Goal: Information Seeking & Learning: Learn about a topic

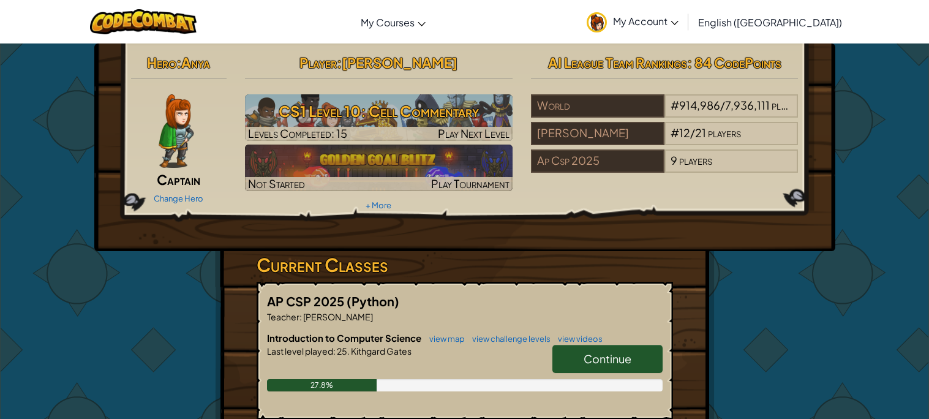
click at [579, 358] on link "Continue" at bounding box center [608, 359] width 110 height 28
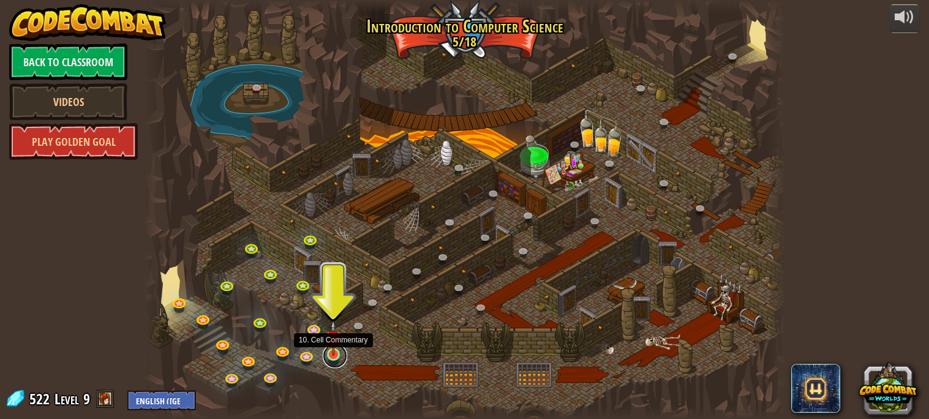
click at [338, 357] on link at bounding box center [335, 356] width 25 height 25
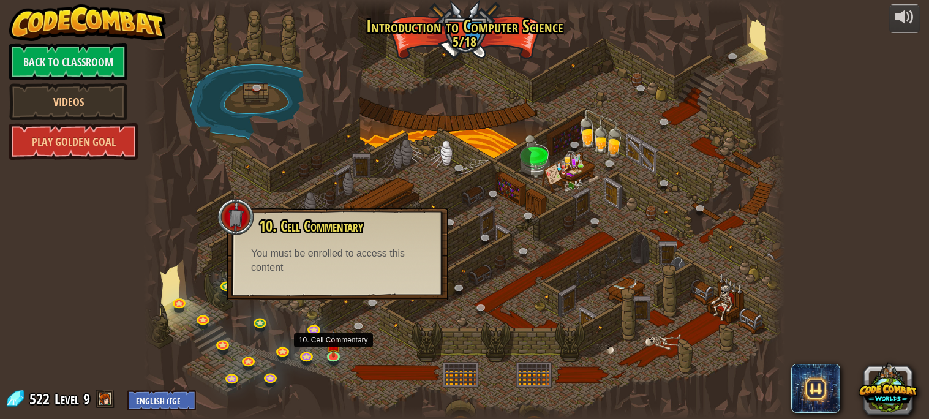
click at [437, 379] on div at bounding box center [464, 209] width 641 height 419
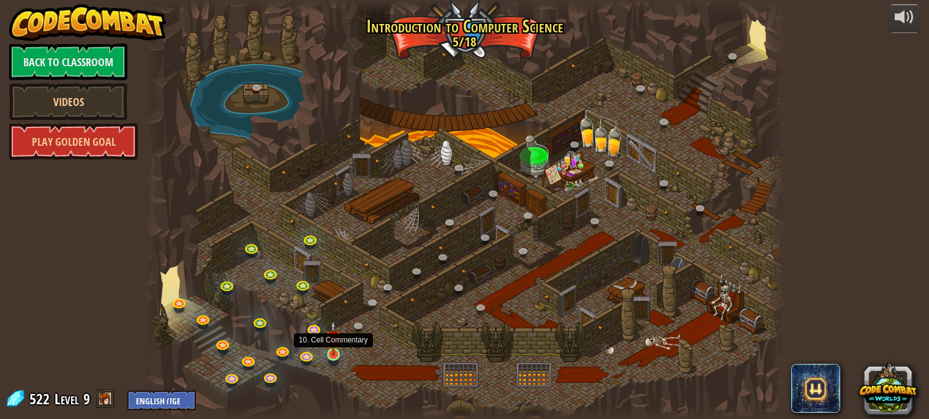
click at [338, 350] on img at bounding box center [333, 338] width 15 height 36
click at [338, 358] on link at bounding box center [335, 356] width 25 height 25
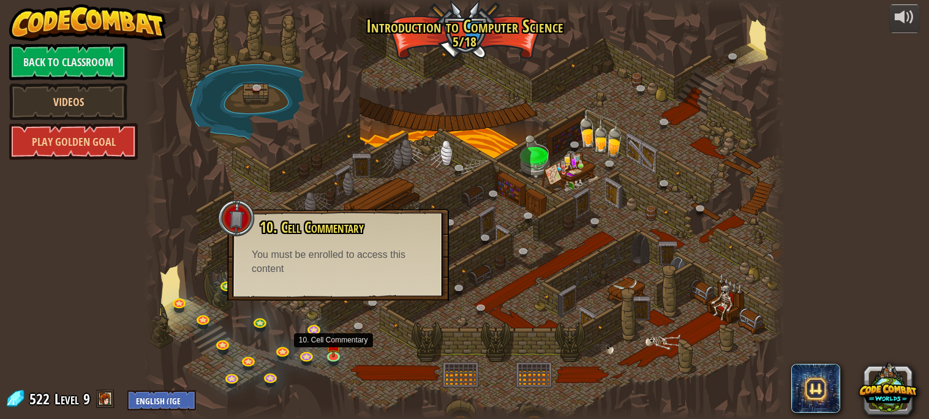
click at [357, 295] on div "10. Cell Commentary Trapped in a prison cell with the famous wizard! Say the pa…" at bounding box center [338, 255] width 222 height 92
click at [355, 331] on link at bounding box center [361, 329] width 25 height 25
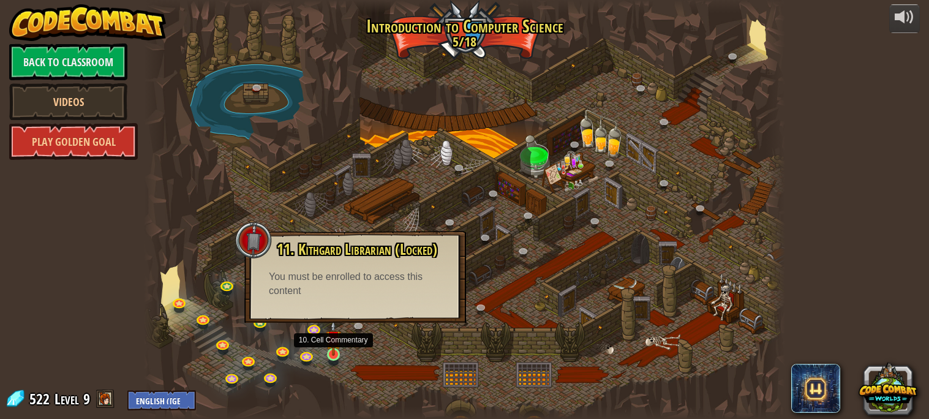
click at [335, 348] on img at bounding box center [333, 338] width 15 height 36
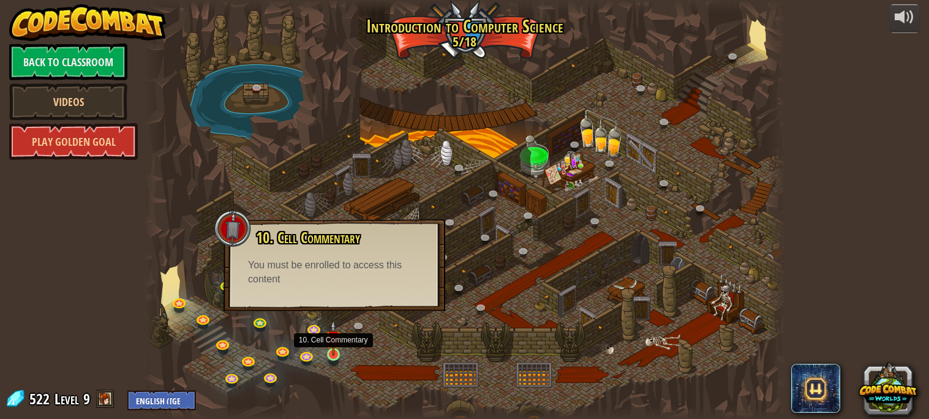
click at [335, 348] on img at bounding box center [333, 338] width 15 height 36
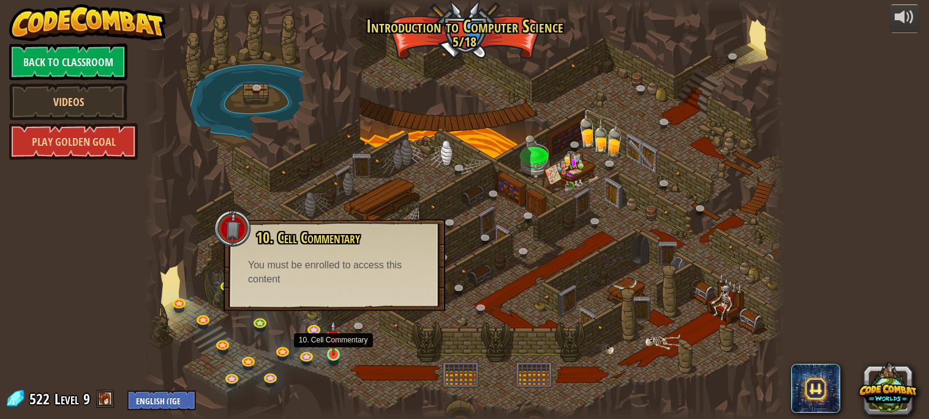
click at [335, 348] on img at bounding box center [333, 338] width 15 height 36
click at [310, 324] on link at bounding box center [315, 329] width 25 height 25
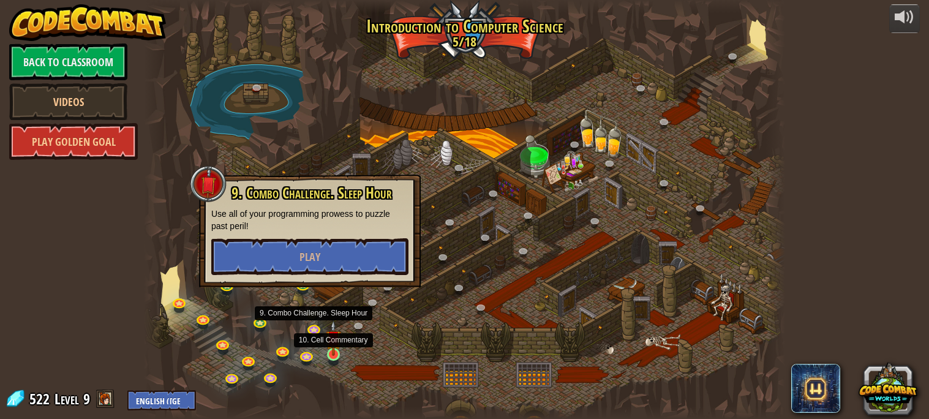
click at [333, 341] on img at bounding box center [333, 338] width 15 height 36
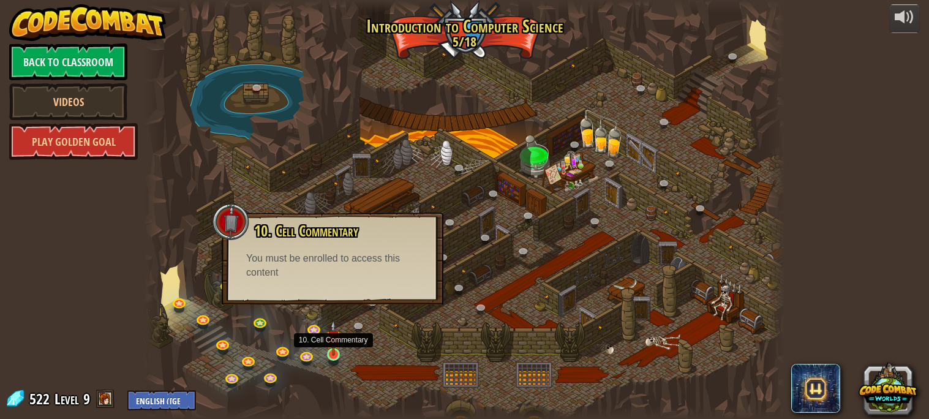
click at [333, 341] on img at bounding box center [333, 338] width 15 height 36
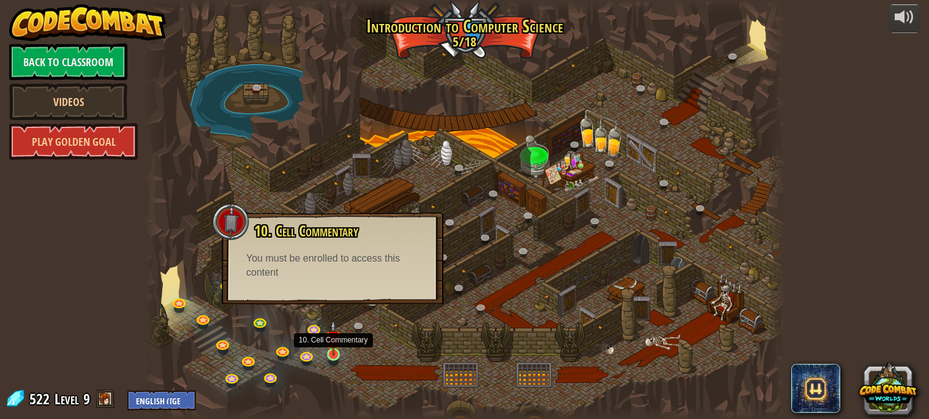
click at [333, 341] on img at bounding box center [333, 338] width 15 height 36
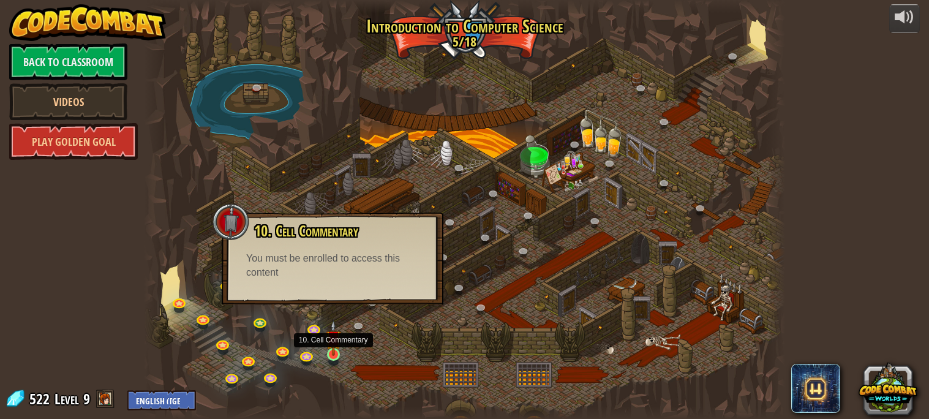
click at [333, 341] on img at bounding box center [333, 338] width 15 height 36
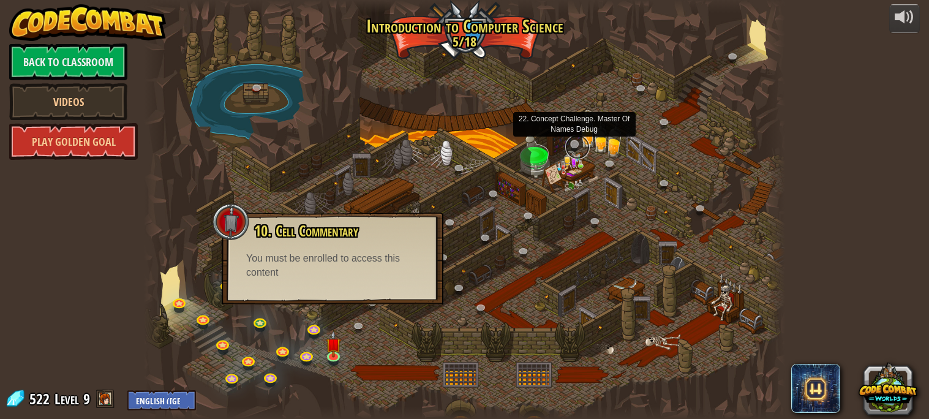
click at [568, 144] on link at bounding box center [577, 147] width 25 height 25
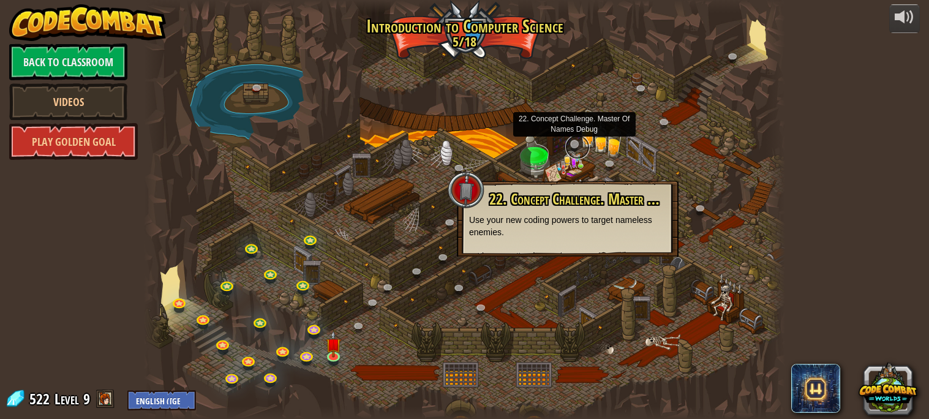
click at [568, 144] on link at bounding box center [577, 147] width 25 height 25
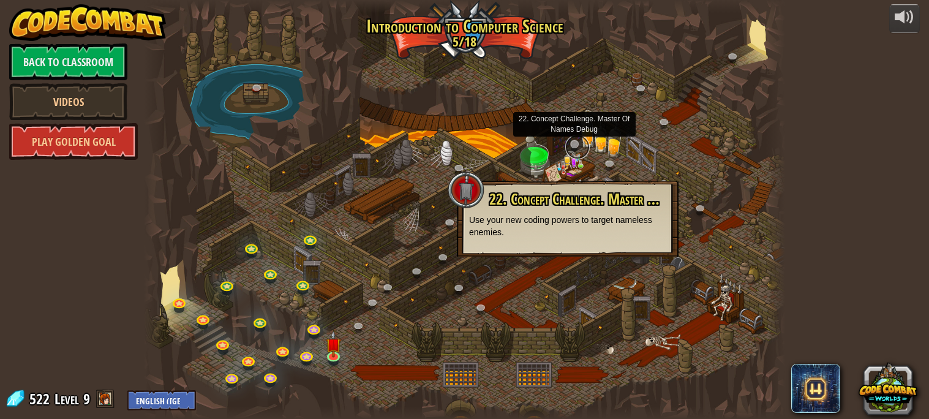
click at [568, 144] on link at bounding box center [577, 147] width 25 height 25
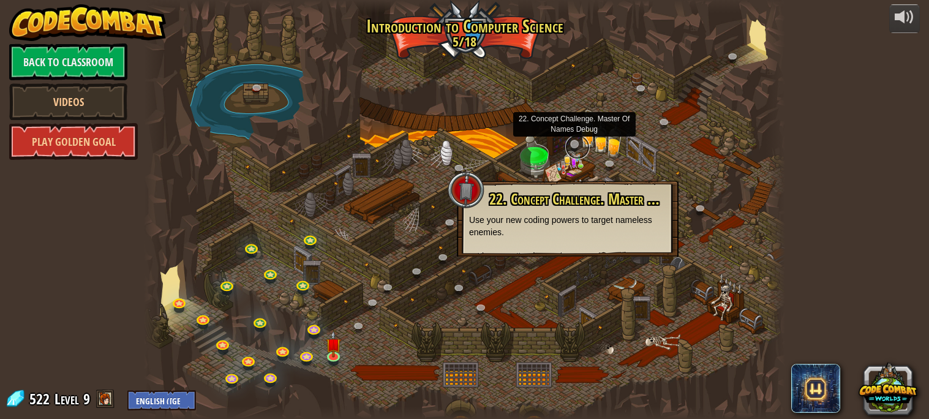
click at [568, 144] on link at bounding box center [577, 147] width 25 height 25
click at [359, 321] on link at bounding box center [361, 329] width 25 height 25
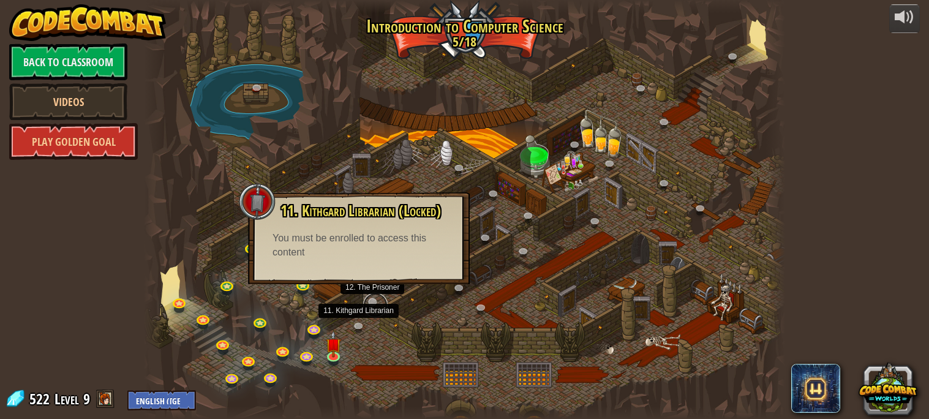
click at [372, 301] on link at bounding box center [375, 305] width 25 height 25
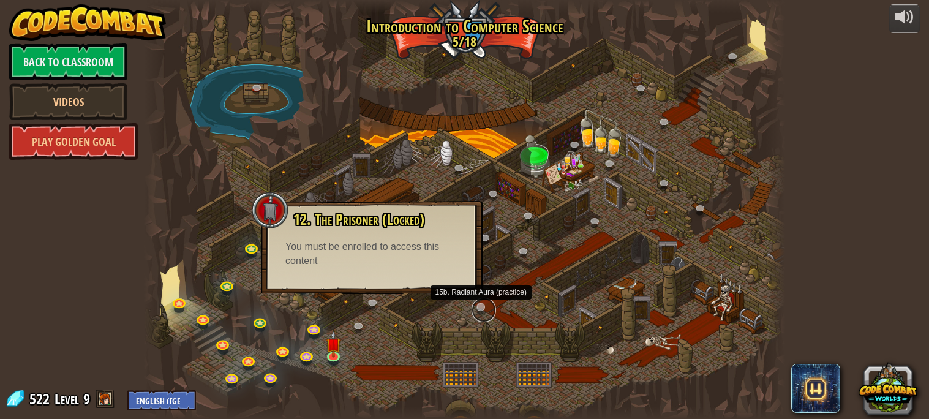
click at [479, 308] on link at bounding box center [484, 310] width 25 height 25
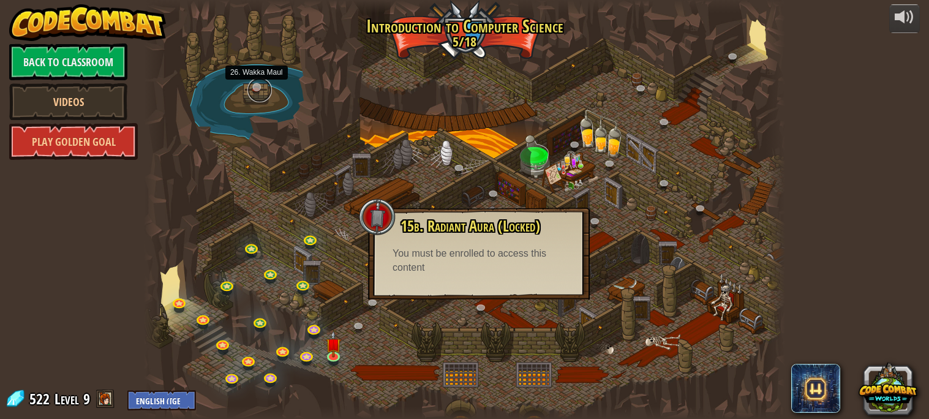
click at [254, 86] on link at bounding box center [260, 90] width 25 height 25
